Goal: Information Seeking & Learning: Understand process/instructions

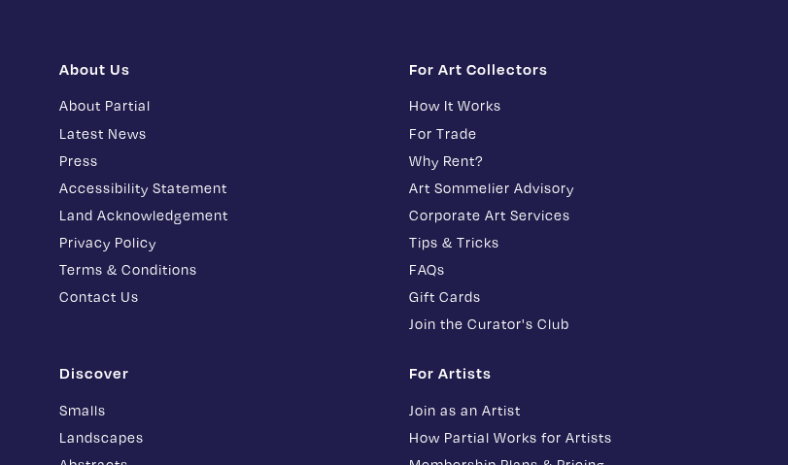
scroll to position [7034, 0]
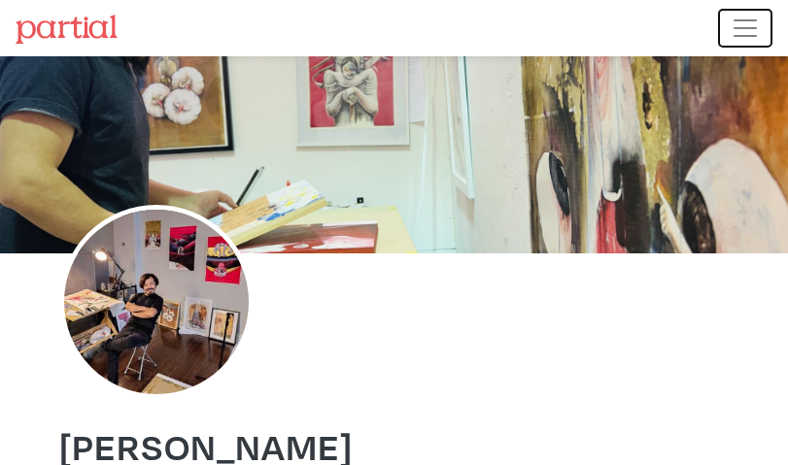
click at [737, 30] on span "Toggle navigation" at bounding box center [745, 28] width 29 height 29
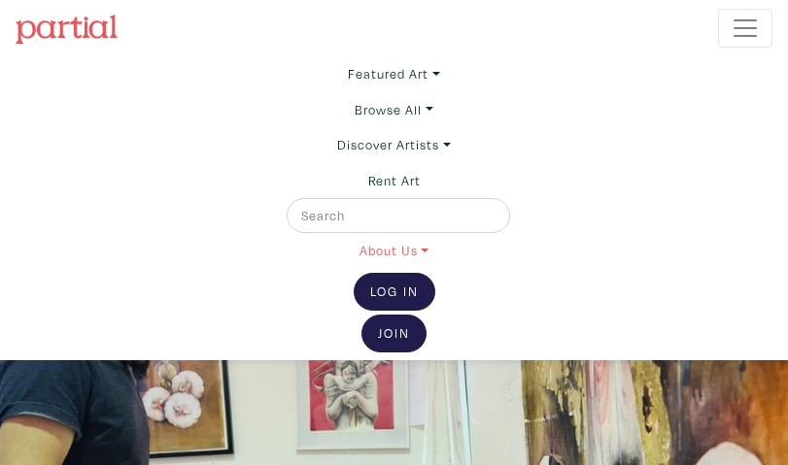
click at [420, 251] on link "About Us" at bounding box center [393, 250] width 69 height 35
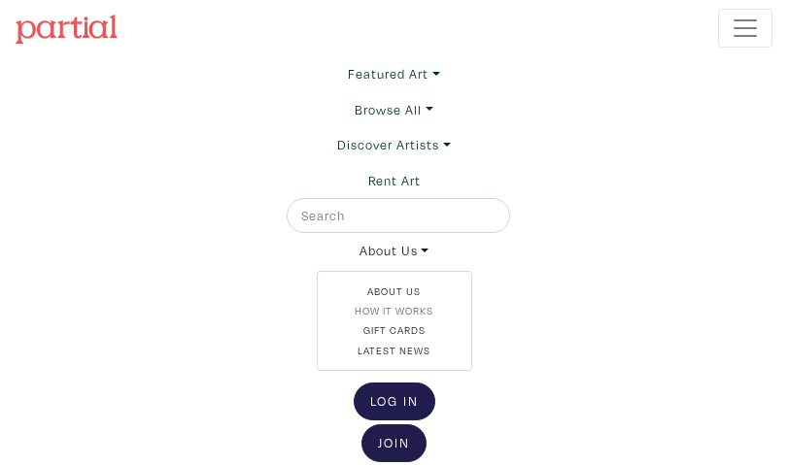
click at [414, 310] on link "How It Works" at bounding box center [394, 311] width 122 height 16
